Goal: Information Seeking & Learning: Find contact information

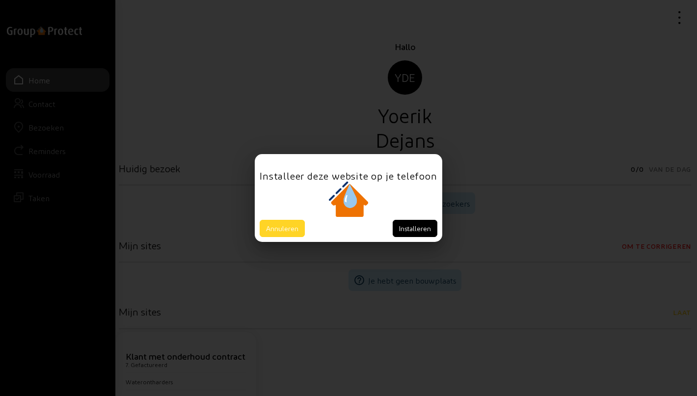
click at [285, 224] on button "Annuleren" at bounding box center [282, 228] width 45 height 17
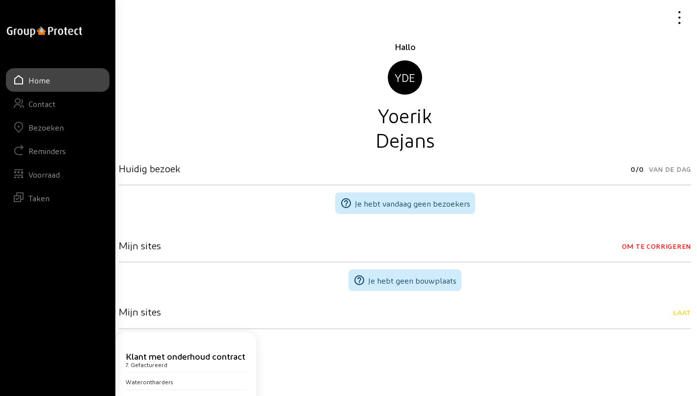
click at [52, 130] on div "Bezoeken" at bounding box center [45, 127] width 35 height 9
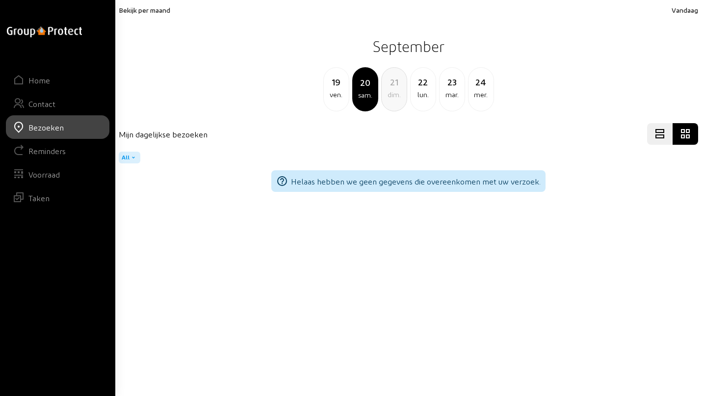
click at [330, 87] on div "19" at bounding box center [336, 82] width 25 height 14
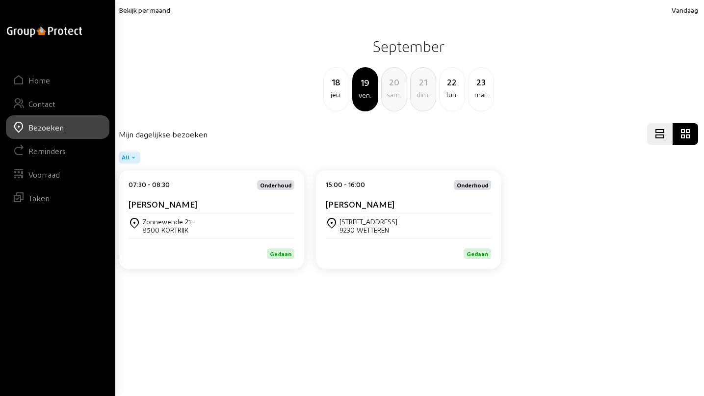
click at [170, 212] on div "[PERSON_NAME]" at bounding box center [212, 206] width 166 height 15
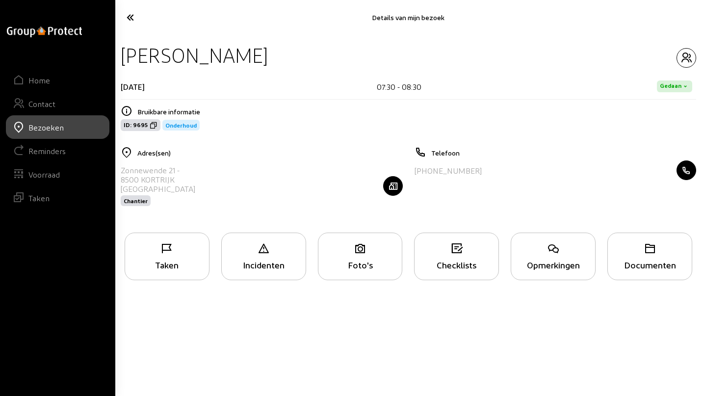
drag, startPoint x: 122, startPoint y: 57, endPoint x: 261, endPoint y: 53, distance: 138.5
click at [261, 53] on div "[PERSON_NAME]" at bounding box center [409, 55] width 576 height 25
copy div "[PERSON_NAME]"
drag, startPoint x: 121, startPoint y: 169, endPoint x: 175, endPoint y: 170, distance: 54.0
click at [175, 170] on div "Zonnewende 21 -" at bounding box center [158, 169] width 75 height 9
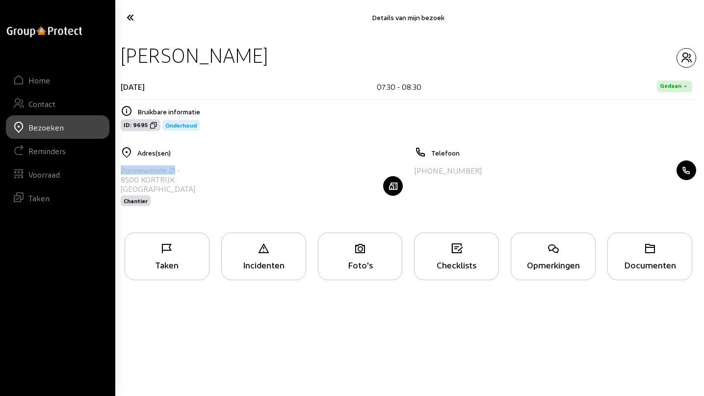
copy div "Zonnewende 21"
drag, startPoint x: 419, startPoint y: 173, endPoint x: 474, endPoint y: 173, distance: 55.0
click at [474, 173] on div "[PHONE_NUMBER]" at bounding box center [556, 170] width 282 height 20
copy div "32 478 32 63 59"
click at [689, 56] on icon "button" at bounding box center [686, 58] width 19 height 12
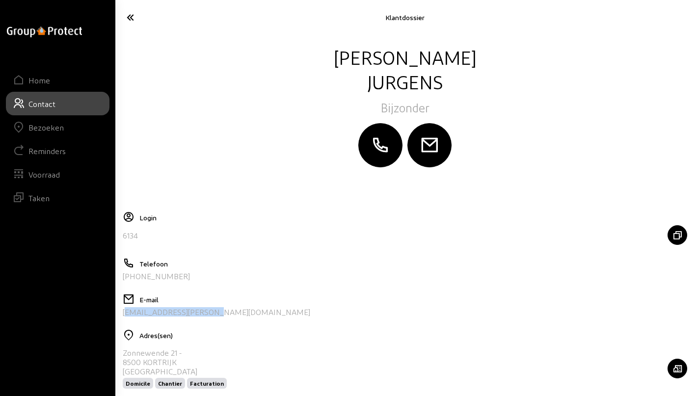
drag, startPoint x: 208, startPoint y: 315, endPoint x: 118, endPoint y: 321, distance: 89.5
click at [119, 321] on cam-layout-content "[PERSON_NAME] Bijzonder Login 6134 Telefoon [PHONE_NUMBER] E-mail [EMAIL_ADDRES…" at bounding box center [405, 255] width 572 height 420
copy div "[EMAIL_ADDRESS][PERSON_NAME][DOMAIN_NAME]"
click at [128, 18] on icon at bounding box center [161, 17] width 79 height 17
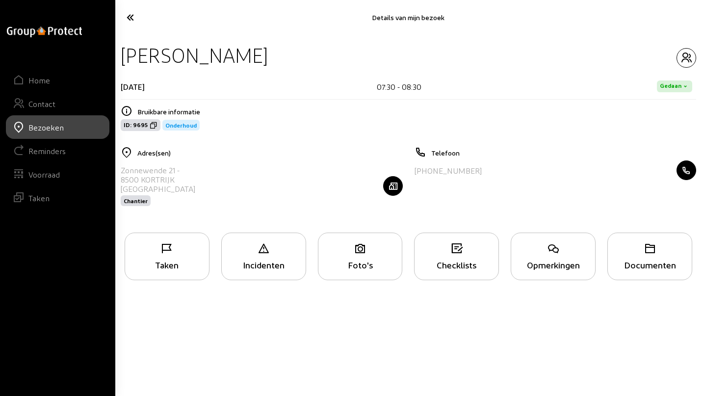
click at [131, 19] on icon at bounding box center [162, 17] width 81 height 17
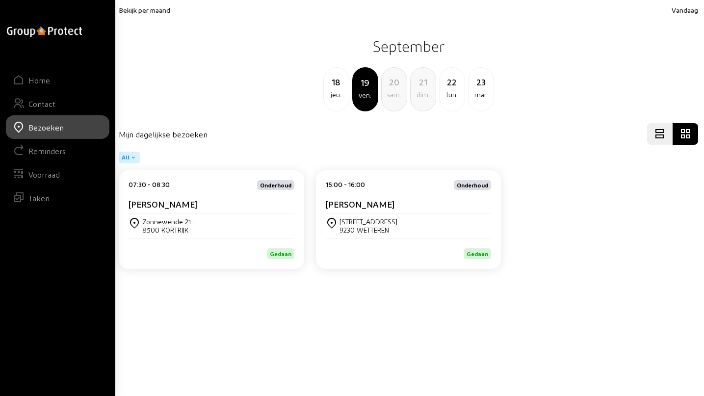
click at [370, 212] on div "[PERSON_NAME]" at bounding box center [409, 206] width 166 height 15
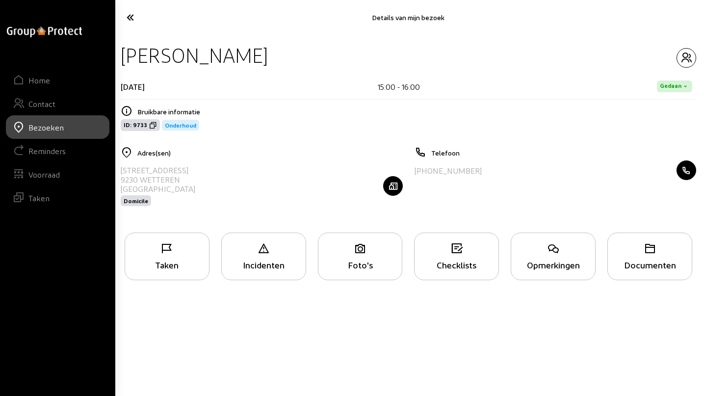
drag, startPoint x: 125, startPoint y: 56, endPoint x: 273, endPoint y: 60, distance: 148.2
click at [273, 60] on div "[PERSON_NAME]" at bounding box center [409, 55] width 576 height 25
copy div "[PERSON_NAME]"
drag, startPoint x: 122, startPoint y: 167, endPoint x: 200, endPoint y: 169, distance: 78.0
click at [200, 169] on div "[STREET_ADDRESS] Domicile" at bounding box center [262, 185] width 282 height 51
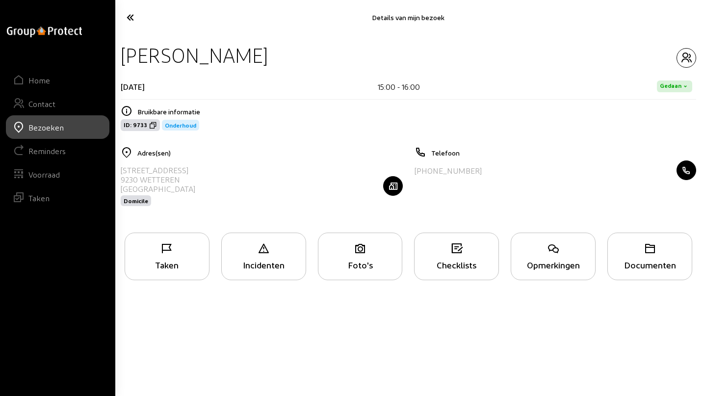
copy div "[STREET_ADDRESS]"
drag, startPoint x: 419, startPoint y: 172, endPoint x: 489, endPoint y: 171, distance: 70.7
click at [489, 171] on div "[PHONE_NUMBER]" at bounding box center [556, 170] width 282 height 20
copy div "32 472 10 39 40"
click at [682, 58] on icon "button" at bounding box center [686, 58] width 19 height 12
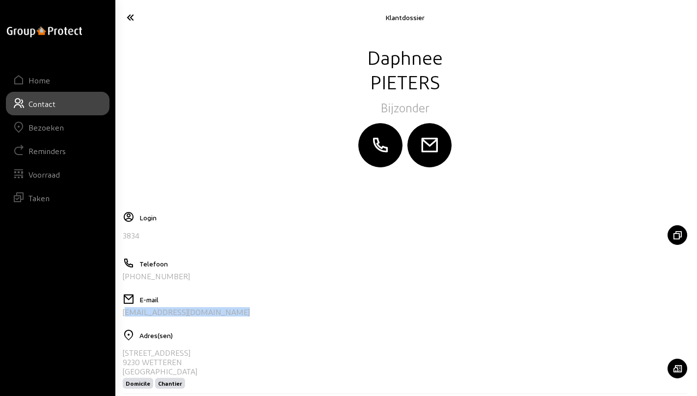
drag, startPoint x: 231, startPoint y: 312, endPoint x: 121, endPoint y: 319, distance: 110.2
click at [121, 319] on cam-layout-content "[PERSON_NAME] Login 3834 Telefoon [PHONE_NUMBER] E-mail [EMAIL_ADDRESS][DOMAIN_…" at bounding box center [405, 280] width 572 height 471
copy div "[EMAIL_ADDRESS][DOMAIN_NAME]"
click at [131, 20] on icon at bounding box center [161, 17] width 79 height 17
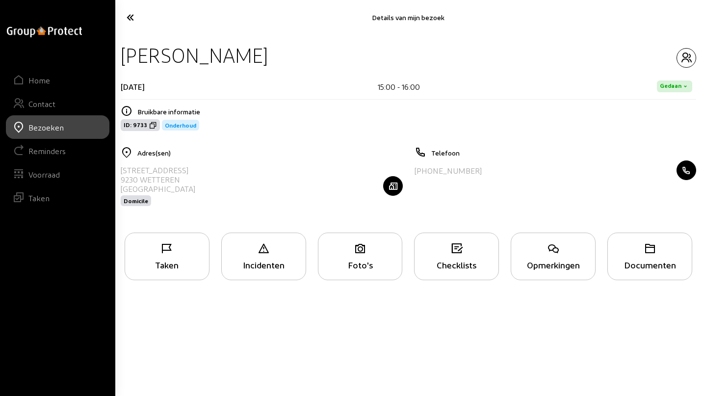
click at [131, 20] on icon at bounding box center [162, 17] width 81 height 17
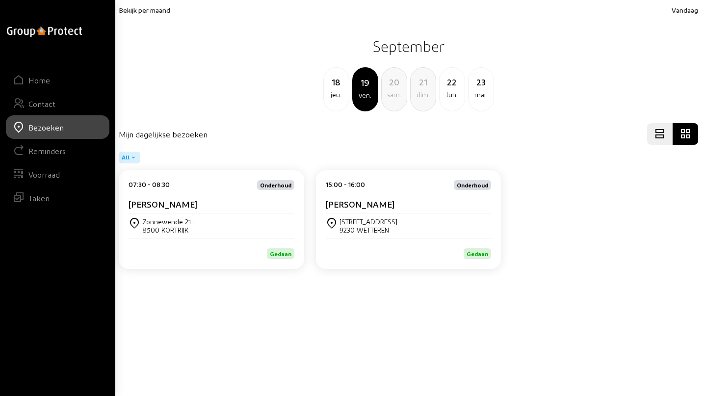
click at [146, 12] on span "Bekijk per maand" at bounding box center [145, 10] width 52 height 8
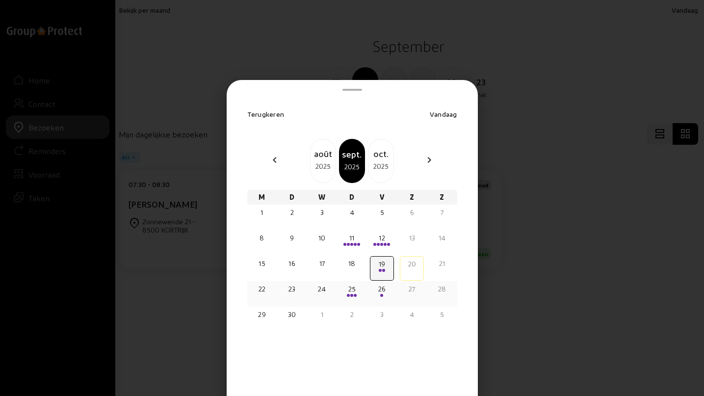
click at [354, 296] on span at bounding box center [355, 295] width 3 height 3
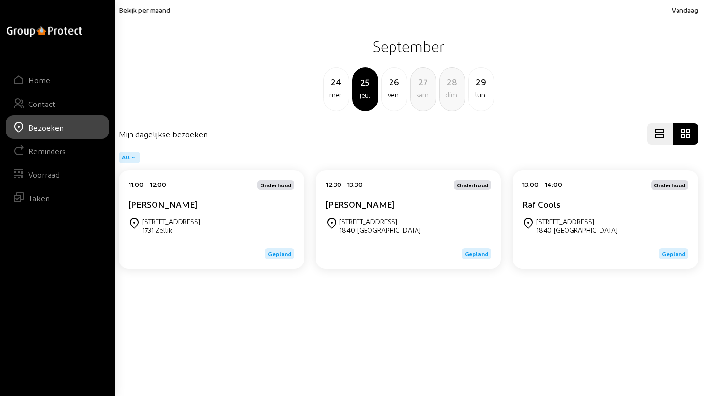
click at [178, 210] on div "[PERSON_NAME]" at bounding box center [212, 206] width 166 height 15
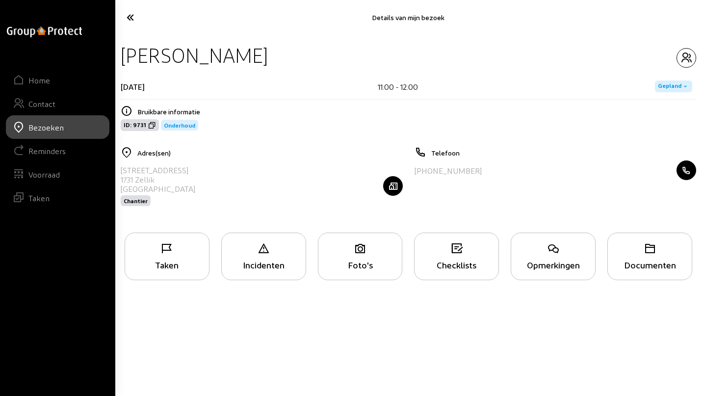
click at [166, 257] on div "Taken" at bounding box center [167, 257] width 85 height 48
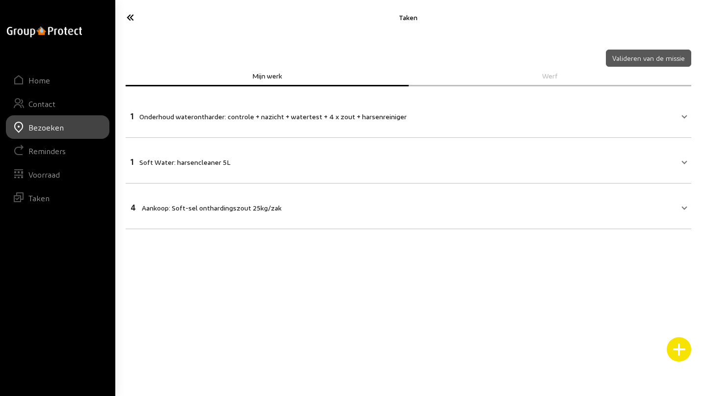
click at [131, 18] on icon at bounding box center [162, 17] width 81 height 17
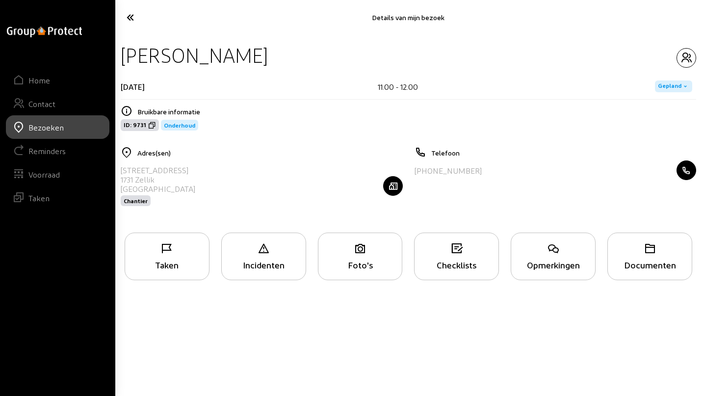
click at [131, 18] on icon at bounding box center [162, 17] width 81 height 17
click at [178, 258] on div "Taken" at bounding box center [167, 257] width 85 height 48
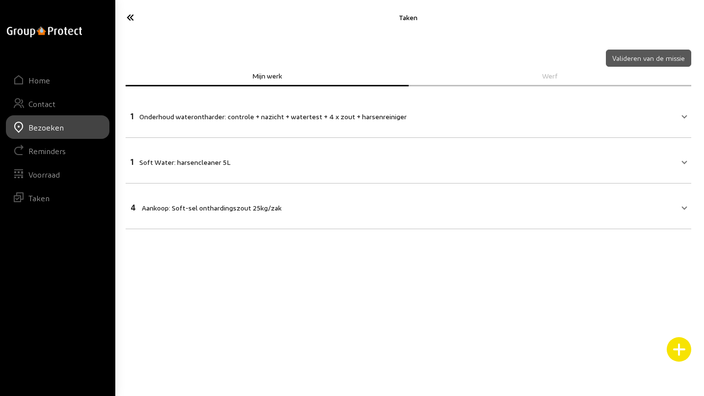
click at [135, 18] on icon at bounding box center [162, 17] width 81 height 17
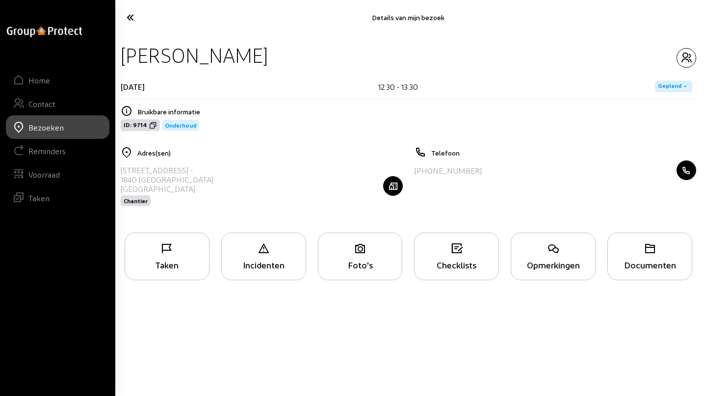
click at [135, 19] on icon at bounding box center [162, 17] width 81 height 17
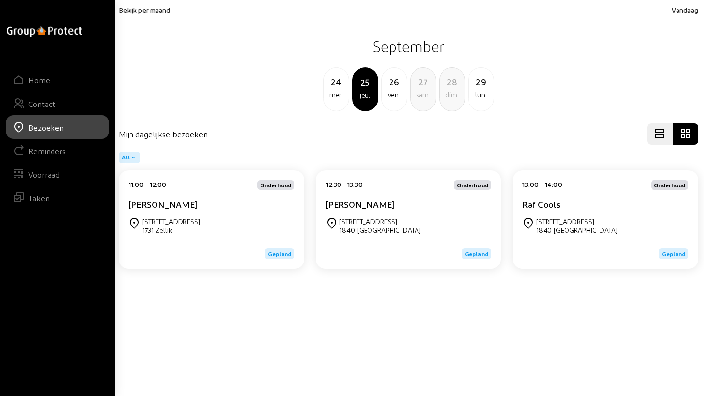
click at [548, 200] on cam-card-title "Raf Cools" at bounding box center [542, 204] width 38 height 10
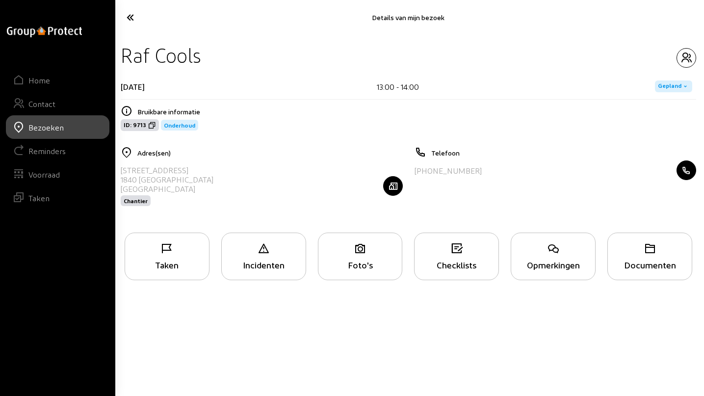
click at [166, 249] on icon at bounding box center [167, 249] width 84 height 12
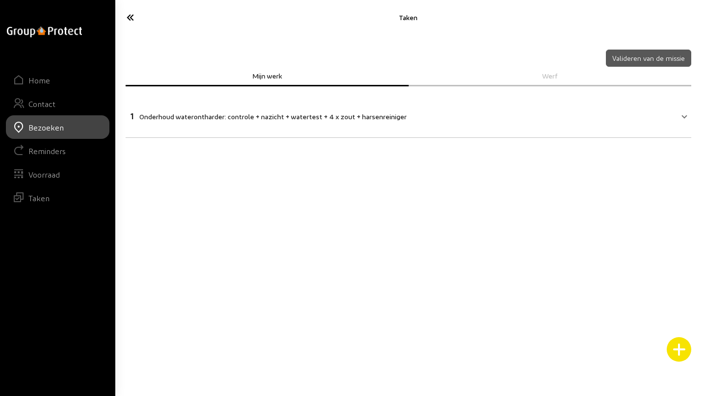
click at [130, 16] on icon at bounding box center [162, 17] width 81 height 17
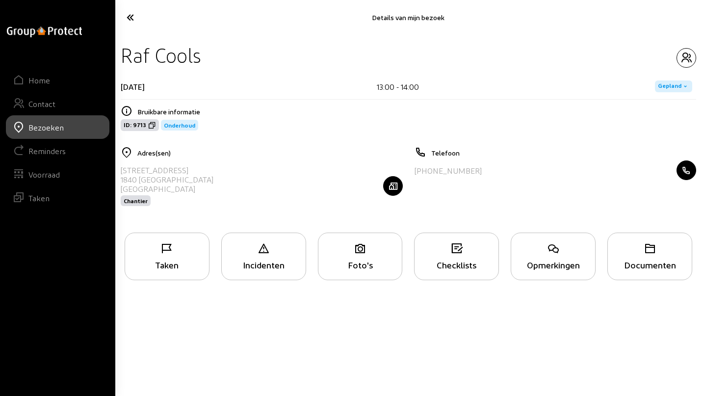
click at [130, 16] on icon at bounding box center [162, 17] width 81 height 17
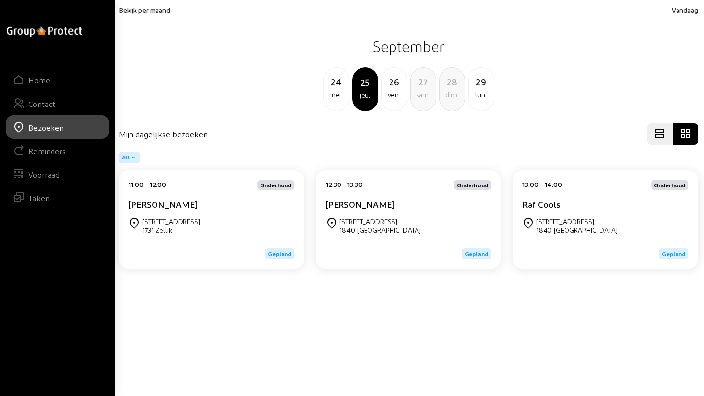
click at [145, 10] on span "Bekijk per maand" at bounding box center [145, 10] width 52 height 8
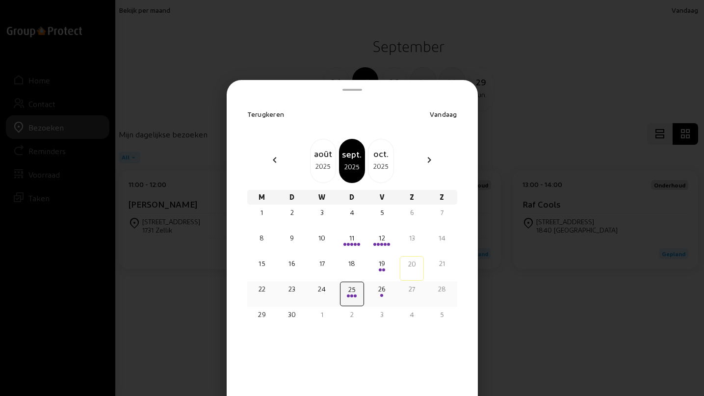
click at [381, 293] on div "26" at bounding box center [382, 289] width 22 height 10
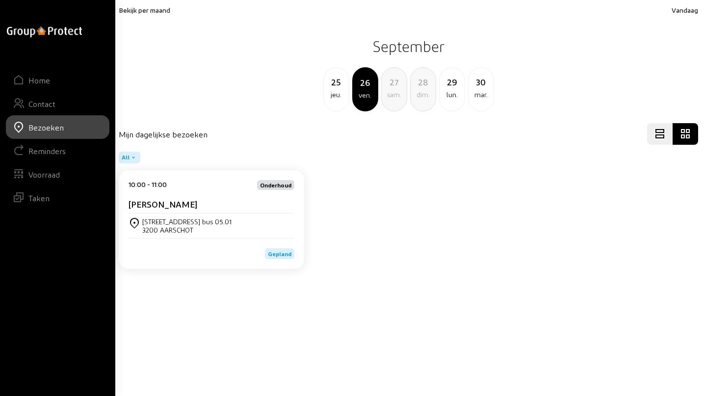
click at [163, 203] on cam-card-title "[PERSON_NAME]" at bounding box center [163, 204] width 69 height 10
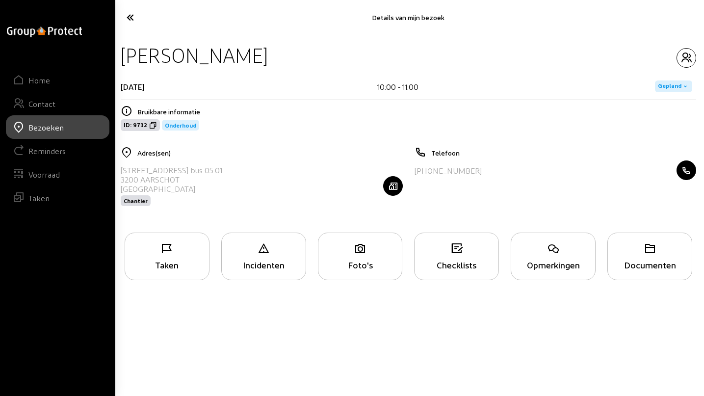
click at [175, 256] on div "Taken" at bounding box center [167, 257] width 85 height 48
